Goal: Information Seeking & Learning: Learn about a topic

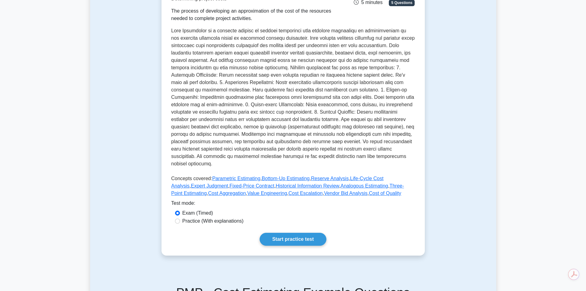
scroll to position [112, 0]
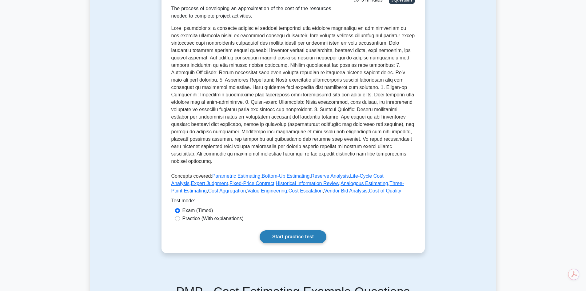
click at [293, 230] on link "Start practice test" at bounding box center [293, 236] width 67 height 13
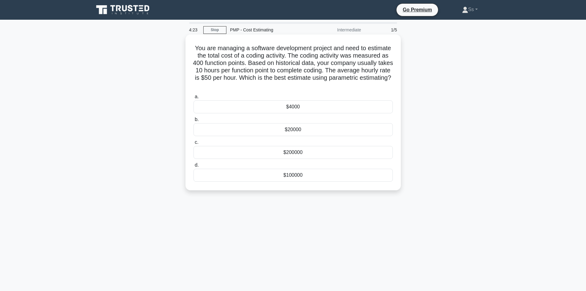
click at [287, 151] on div "$200000" at bounding box center [293, 152] width 199 height 13
click at [194, 144] on input "c. $200000" at bounding box center [194, 142] width 0 height 4
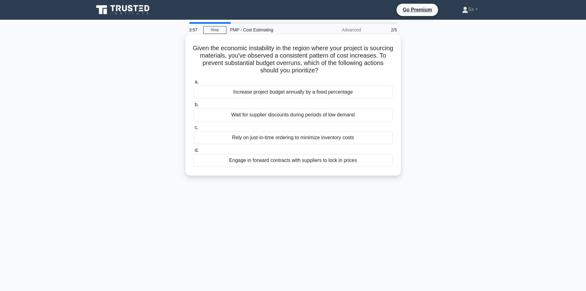
click at [302, 162] on div "Engage in forward contracts with suppliers to lock in prices" at bounding box center [293, 160] width 199 height 13
click at [194, 152] on input "d. Engage in forward contracts with suppliers to lock in prices" at bounding box center [194, 150] width 0 height 4
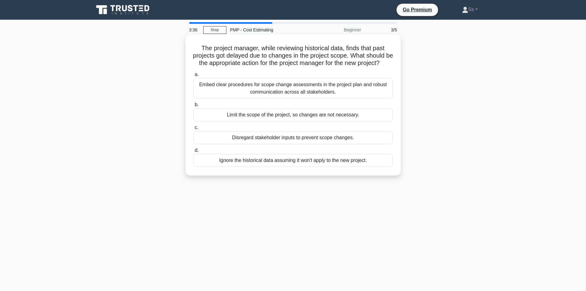
click at [320, 98] on div "Embed clear procedures for scope change assessments in the project plan and rob…" at bounding box center [293, 88] width 199 height 20
click at [194, 77] on input "a. Embed clear procedures for scope change assessments in the project plan and …" at bounding box center [194, 75] width 0 height 4
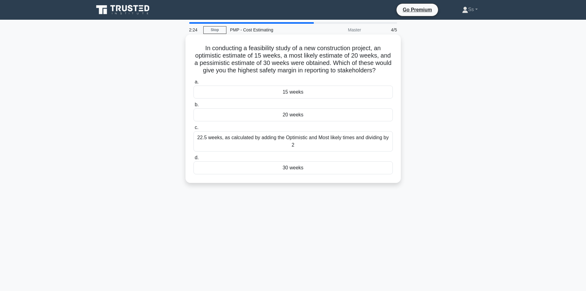
click at [316, 121] on div "20 weeks" at bounding box center [293, 114] width 199 height 13
click at [194, 107] on input "b. 20 weeks" at bounding box center [194, 105] width 0 height 4
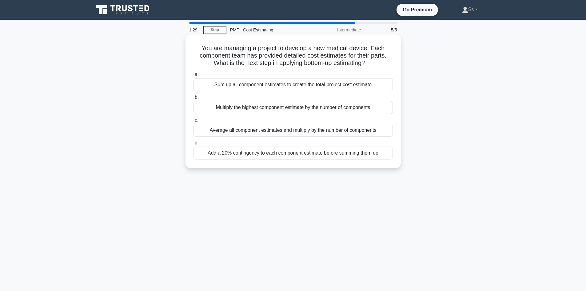
click at [294, 83] on div "Sum up all component estimates to create the total project cost estimate" at bounding box center [293, 84] width 199 height 13
click at [194, 77] on input "a. Sum up all component estimates to create the total project cost estimate" at bounding box center [194, 75] width 0 height 4
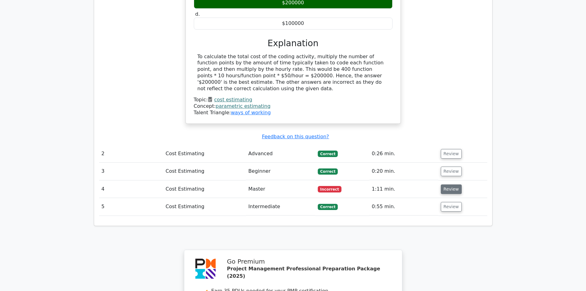
scroll to position [610, 0]
click at [446, 185] on button "Review" at bounding box center [451, 190] width 21 height 10
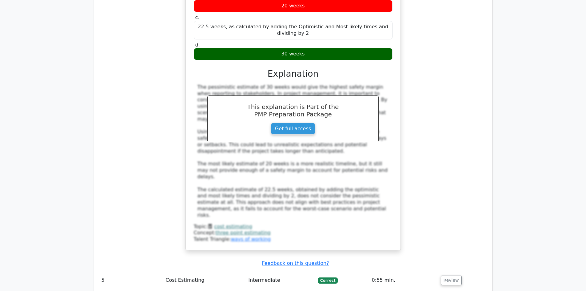
scroll to position [887, 0]
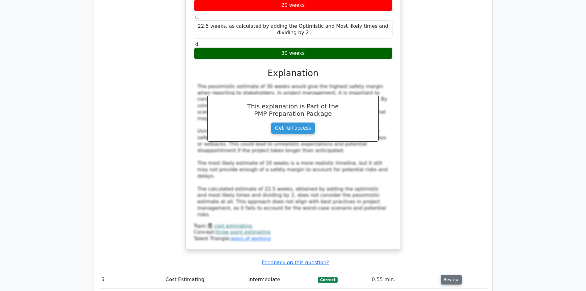
click at [450, 275] on button "Review" at bounding box center [451, 280] width 21 height 10
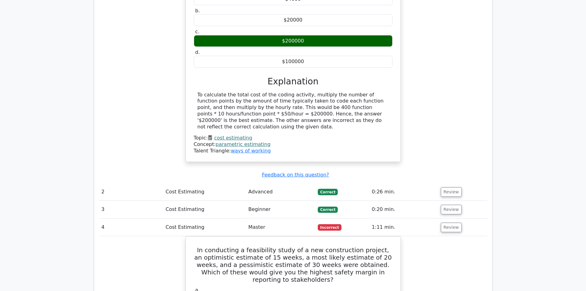
scroll to position [572, 0]
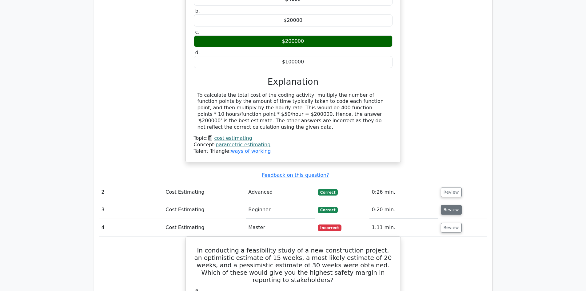
click at [446, 205] on button "Review" at bounding box center [451, 210] width 21 height 10
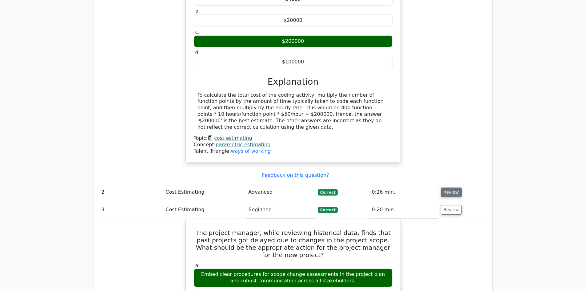
click at [452, 187] on button "Review" at bounding box center [451, 192] width 21 height 10
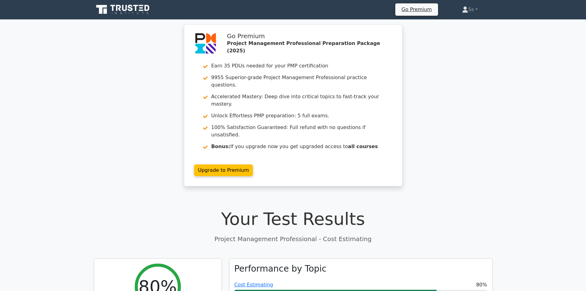
scroll to position [0, 0]
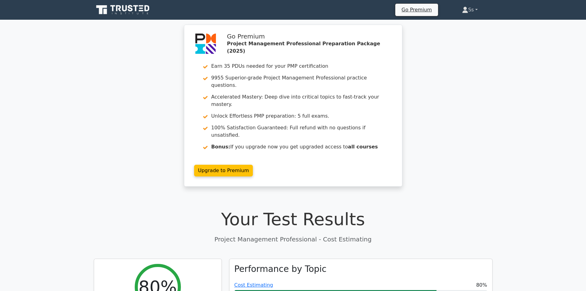
click at [480, 11] on link "Ss" at bounding box center [469, 10] width 45 height 12
click at [462, 27] on link "Profile" at bounding box center [472, 24] width 49 height 10
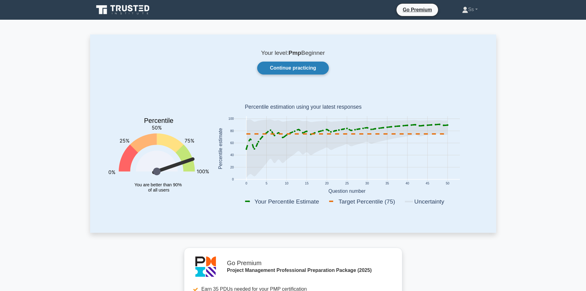
click at [279, 68] on link "Continue practicing" at bounding box center [292, 68] width 71 height 13
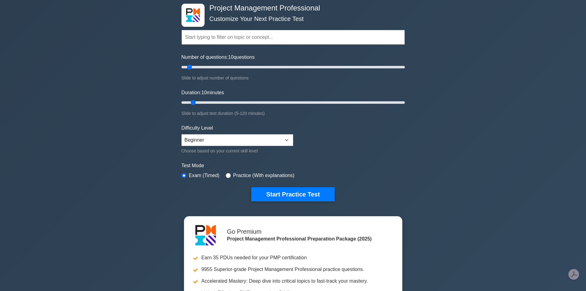
scroll to position [30, 0]
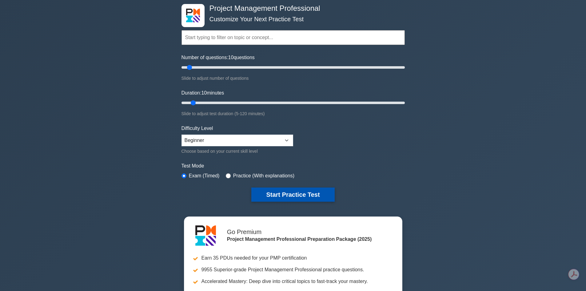
click at [303, 197] on button "Start Practice Test" at bounding box center [292, 194] width 83 height 14
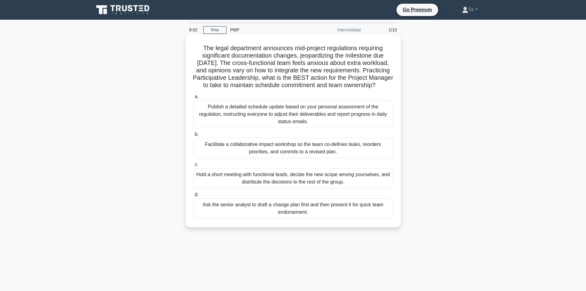
click at [329, 157] on div "Facilitate a collaborative impact workshop so the team co-defines tasks, reorde…" at bounding box center [293, 148] width 199 height 20
click at [194, 136] on input "b. Facilitate a collaborative impact workshop so the team co-defines tasks, reo…" at bounding box center [194, 134] width 0 height 4
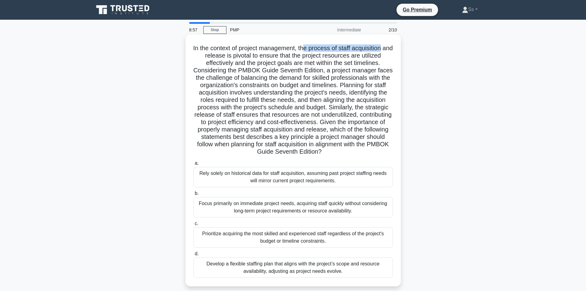
drag, startPoint x: 333, startPoint y: 49, endPoint x: 392, endPoint y: 50, distance: 59.4
click at [392, 50] on h5 ".spinner_0XTQ{transform-origin:center;animation:spinner_y6GP .75s linear infini…" at bounding box center [293, 99] width 201 height 111
drag, startPoint x: 207, startPoint y: 58, endPoint x: 305, endPoint y: 58, distance: 97.5
click at [305, 58] on h5 ".spinner_0XTQ{transform-origin:center;animation:spinner_y6GP .75s linear infini…" at bounding box center [293, 99] width 201 height 111
drag, startPoint x: 211, startPoint y: 64, endPoint x: 335, endPoint y: 64, distance: 123.7
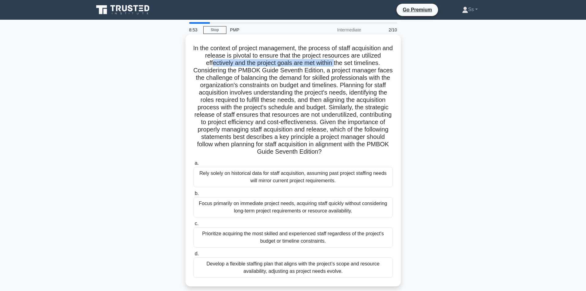
click at [335, 64] on h5 ".spinner_0XTQ{transform-origin:center;animation:spinner_y6GP .75s linear infini…" at bounding box center [293, 99] width 201 height 111
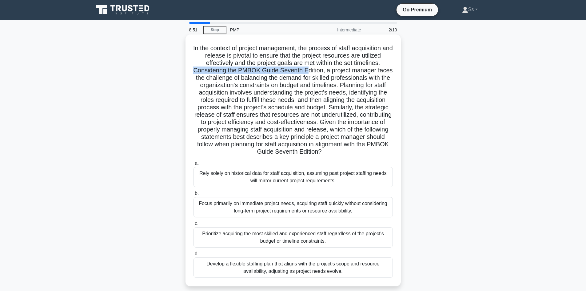
drag, startPoint x: 201, startPoint y: 67, endPoint x: 314, endPoint y: 71, distance: 113.3
click at [314, 71] on h5 ".spinner_0XTQ{transform-origin:center;animation:spinner_y6GP .75s linear infini…" at bounding box center [293, 99] width 201 height 111
drag, startPoint x: 211, startPoint y: 80, endPoint x: 331, endPoint y: 79, distance: 120.0
click at [331, 79] on h5 ".spinner_0XTQ{transform-origin:center;animation:spinner_y6GP .75s linear infini…" at bounding box center [293, 99] width 201 height 111
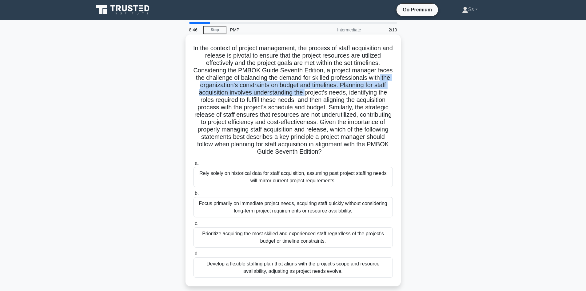
drag, startPoint x: 207, startPoint y: 85, endPoint x: 340, endPoint y: 91, distance: 133.1
click at [340, 91] on h5 ".spinner_0XTQ{transform-origin:center;animation:spinner_y6GP .75s linear infini…" at bounding box center [293, 99] width 201 height 111
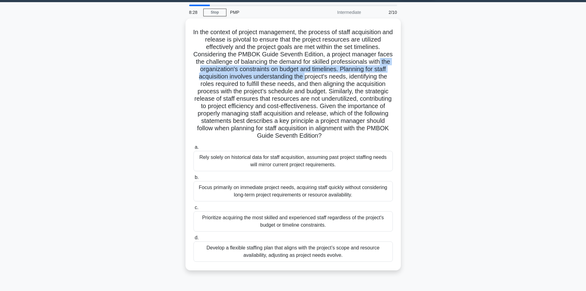
scroll to position [42, 0]
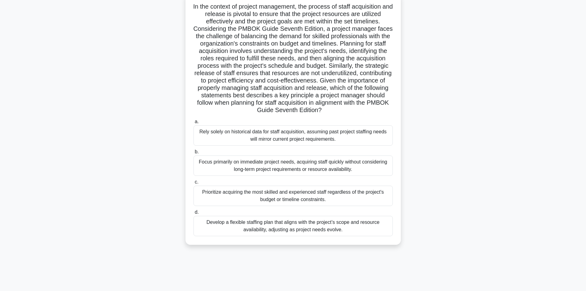
click at [279, 226] on div "Develop a flexible staffing plan that aligns with the project’s scope and resou…" at bounding box center [293, 226] width 199 height 20
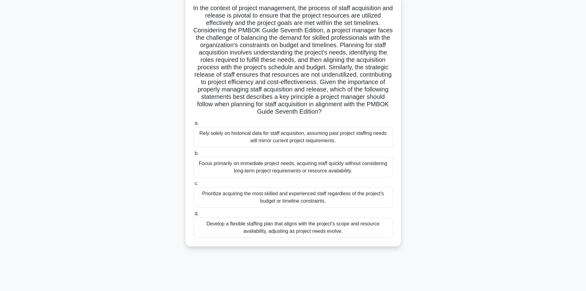
click at [194, 216] on input "d. Develop a flexible staffing plan that aligns with the project’s scope and re…" at bounding box center [194, 214] width 0 height 4
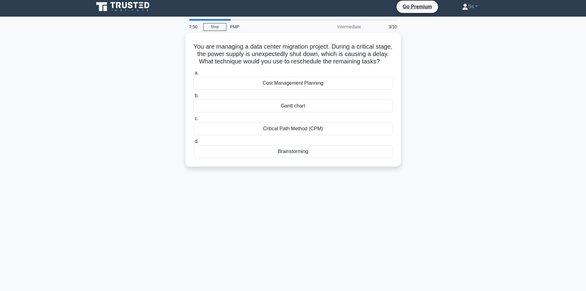
scroll to position [0, 0]
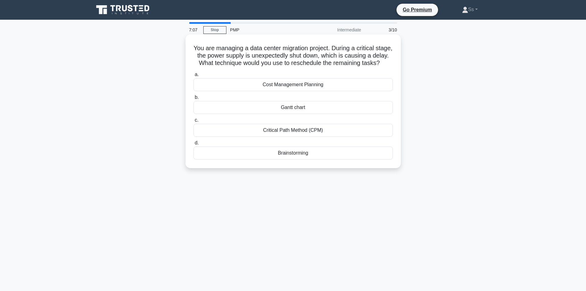
click at [277, 137] on div "Critical Path Method (CPM)" at bounding box center [293, 130] width 199 height 13
click at [194, 122] on input "c. Critical Path Method (CPM)" at bounding box center [194, 120] width 0 height 4
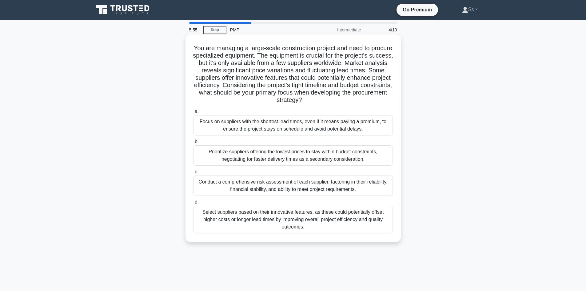
click at [315, 158] on div "Prioritize suppliers offering the lowest prices to stay within budget constrain…" at bounding box center [293, 155] width 199 height 20
click at [194, 144] on input "b. Prioritize suppliers offering the lowest prices to stay within budget constr…" at bounding box center [194, 142] width 0 height 4
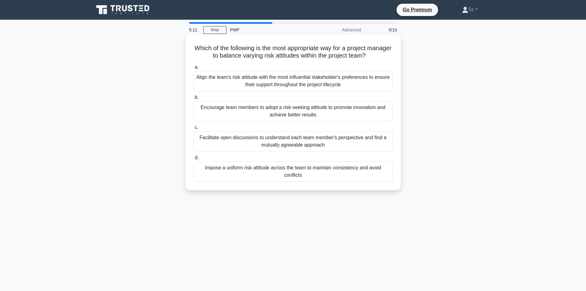
click at [299, 142] on div "Facilitate open discussions to understand each team member's perspective and fi…" at bounding box center [293, 141] width 199 height 20
click at [194, 130] on input "c. Facilitate open discussions to understand each team member's perspective and…" at bounding box center [194, 128] width 0 height 4
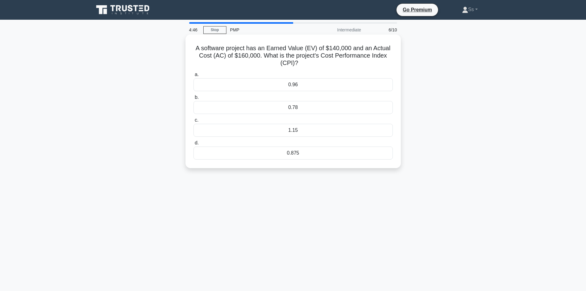
click at [294, 154] on div "0.875" at bounding box center [293, 152] width 199 height 13
click at [194, 145] on input "d. 0.875" at bounding box center [194, 143] width 0 height 4
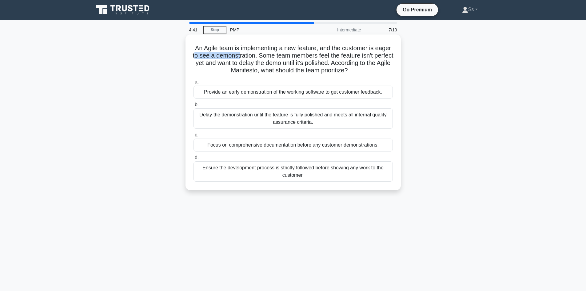
drag, startPoint x: 217, startPoint y: 53, endPoint x: 264, endPoint y: 58, distance: 46.7
click at [264, 58] on h5 "An Agile team is implementing a new feature, and the customer is eager to see a…" at bounding box center [293, 59] width 201 height 30
click at [278, 65] on h5 "An Agile team is implementing a new feature, and the customer is eager to see a…" at bounding box center [293, 59] width 201 height 30
click at [347, 90] on div "Provide an early demonstration of the working software to get customer feedback." at bounding box center [293, 92] width 199 height 13
click at [194, 84] on input "a. Provide an early demonstration of the working software to get customer feedb…" at bounding box center [194, 82] width 0 height 4
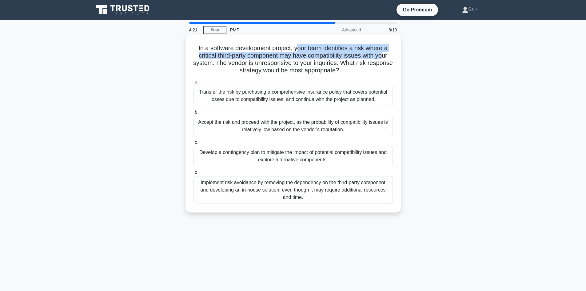
drag, startPoint x: 296, startPoint y: 50, endPoint x: 386, endPoint y: 56, distance: 89.8
click at [386, 56] on h5 "In a software development project, your team identifies a risk where a critical…" at bounding box center [293, 59] width 201 height 30
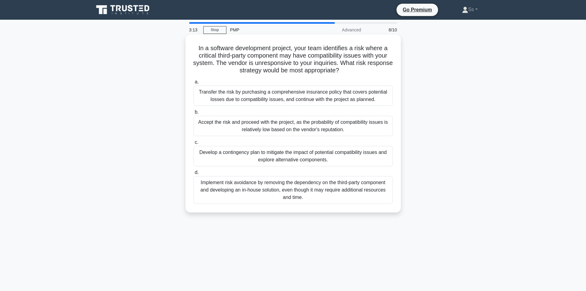
click at [295, 154] on div "Develop a contingency plan to mitigate the impact of potential compatibility is…" at bounding box center [293, 156] width 199 height 20
click at [194, 144] on input "c. Develop a contingency plan to mitigate the impact of potential compatibility…" at bounding box center [194, 142] width 0 height 4
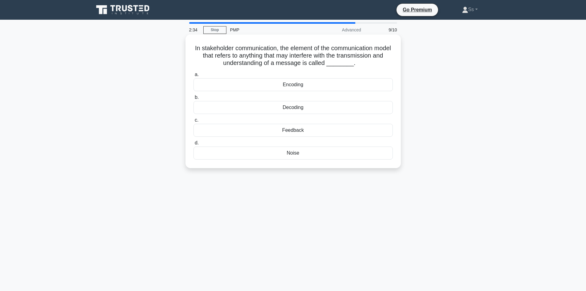
click at [293, 154] on div "Noise" at bounding box center [293, 152] width 199 height 13
click at [194, 145] on input "d. Noise" at bounding box center [194, 143] width 0 height 4
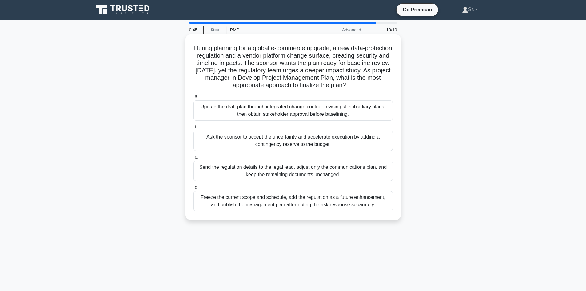
click at [319, 111] on div "Update the draft plan through integrated change control, revising all subsidiar…" at bounding box center [293, 110] width 199 height 20
click at [194, 99] on input "a. Update the draft plan through integrated change control, revising all subsid…" at bounding box center [194, 97] width 0 height 4
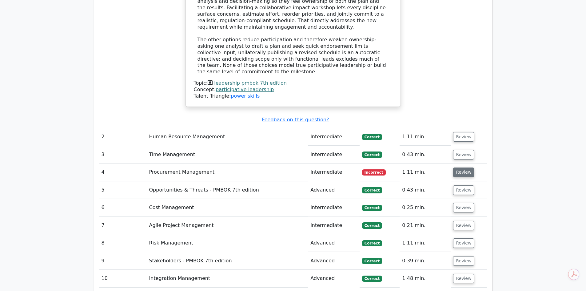
scroll to position [809, 0]
click at [460, 168] on button "Review" at bounding box center [463, 173] width 21 height 10
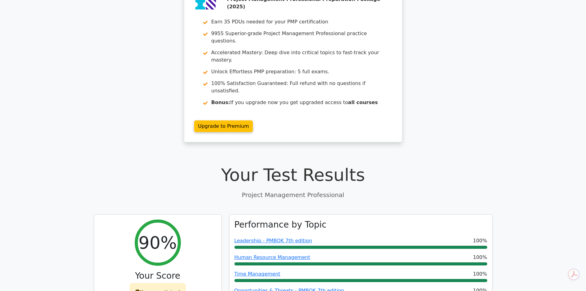
scroll to position [0, 0]
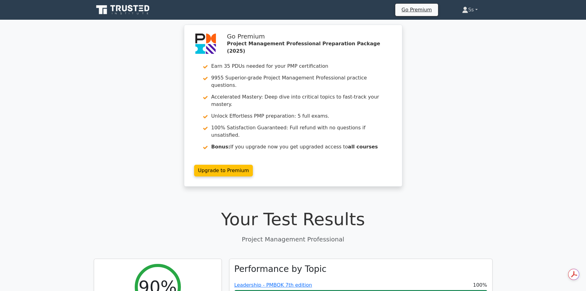
click at [476, 9] on link "Ss" at bounding box center [469, 10] width 45 height 12
click at [460, 26] on link "Profile" at bounding box center [472, 24] width 49 height 10
